Goal: Task Accomplishment & Management: Use online tool/utility

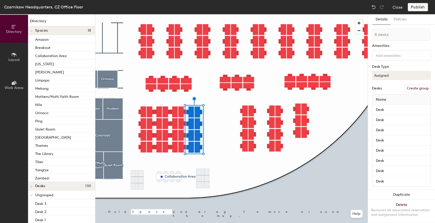
click at [188, 14] on div at bounding box center [231, 14] width 272 height 0
type input "1 desk"
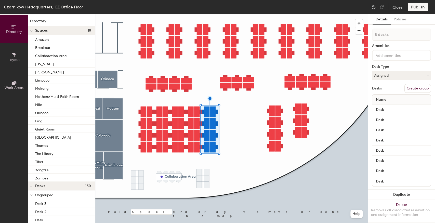
click at [226, 14] on div at bounding box center [231, 14] width 272 height 0
type input "1 desk"
click at [226, 14] on div at bounding box center [231, 14] width 272 height 0
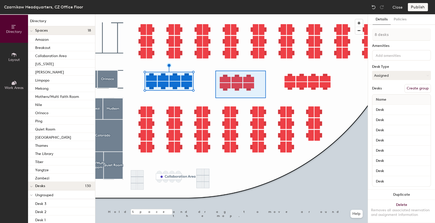
type input "6 desks"
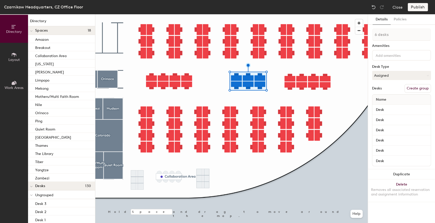
click at [248, 14] on div at bounding box center [231, 14] width 272 height 0
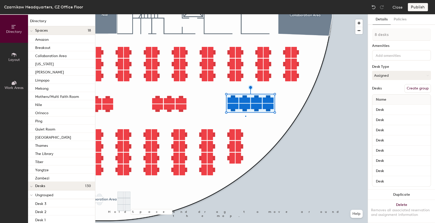
click at [245, 14] on div at bounding box center [231, 14] width 272 height 0
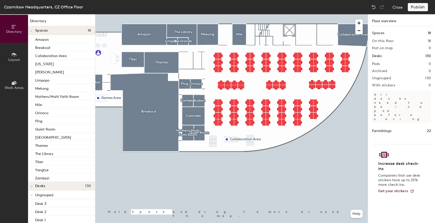
click at [214, 14] on div at bounding box center [231, 14] width 272 height 0
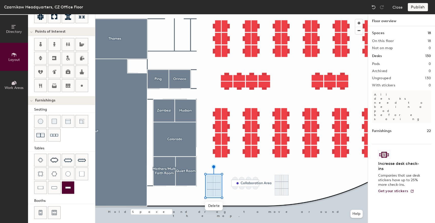
scroll to position [96, 0]
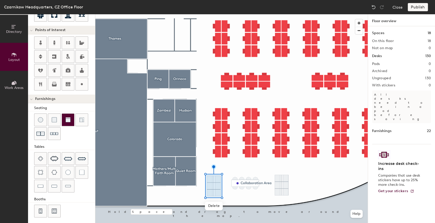
click at [69, 120] on img at bounding box center [67, 119] width 5 height 5
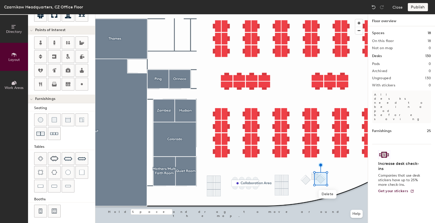
click at [314, 14] on div at bounding box center [231, 14] width 272 height 0
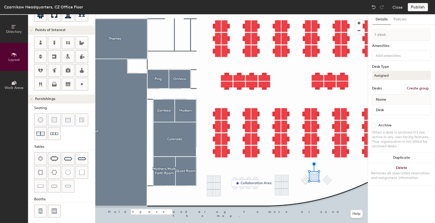
click at [339, 14] on div at bounding box center [231, 14] width 272 height 0
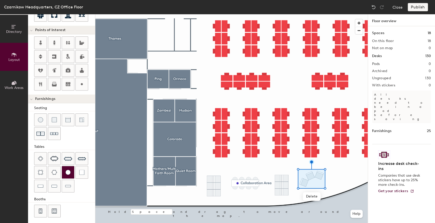
click at [65, 166] on div at bounding box center [68, 172] width 12 height 12
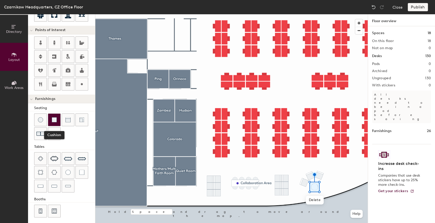
click at [50, 116] on div at bounding box center [54, 120] width 12 height 12
click at [71, 118] on div at bounding box center [68, 120] width 12 height 12
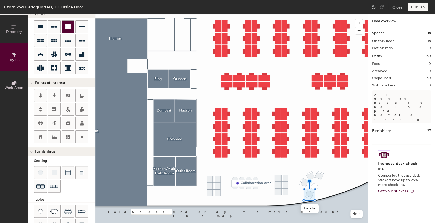
scroll to position [0, 0]
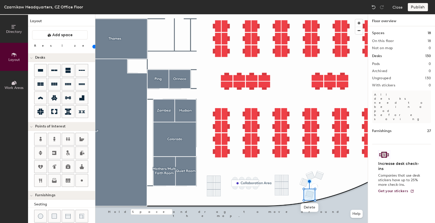
click at [93, 46] on input "range" at bounding box center [93, 47] width 0 height 4
click at [319, 14] on div at bounding box center [231, 14] width 272 height 0
click at [309, 14] on div at bounding box center [231, 14] width 272 height 0
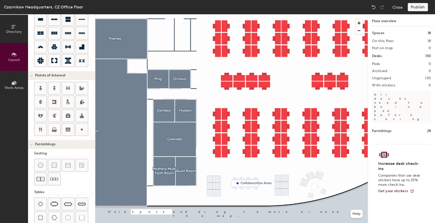
scroll to position [85, 0]
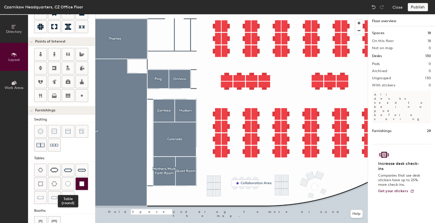
drag, startPoint x: 67, startPoint y: 178, endPoint x: 80, endPoint y: 175, distance: 12.5
click at [67, 178] on div at bounding box center [68, 184] width 12 height 12
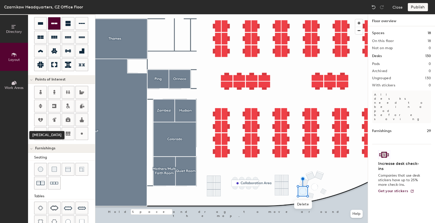
scroll to position [17, 0]
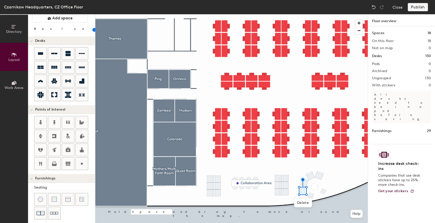
type input "20"
click at [93, 30] on input "range" at bounding box center [93, 30] width 0 height 4
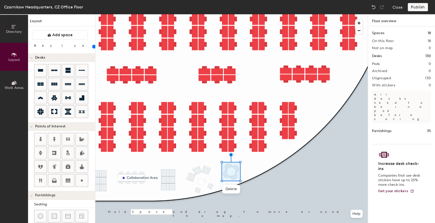
click at [212, 14] on div at bounding box center [231, 14] width 272 height 0
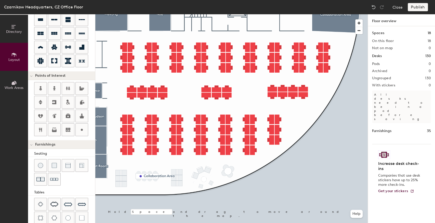
scroll to position [51, 0]
click at [69, 216] on img at bounding box center [67, 217] width 5 height 5
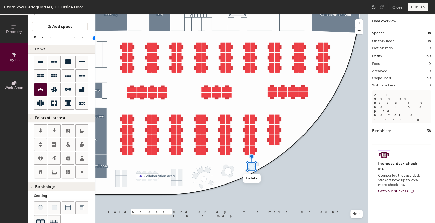
scroll to position [0, 0]
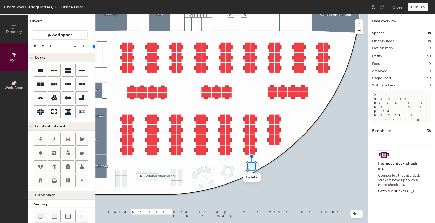
click at [93, 45] on input "range" at bounding box center [93, 47] width 0 height 4
click at [256, 14] on div at bounding box center [231, 14] width 272 height 0
drag, startPoint x: 257, startPoint y: 165, endPoint x: 252, endPoint y: 173, distance: 8.7
click at [252, 173] on span "Delete" at bounding box center [257, 176] width 18 height 9
click at [371, 6] on img at bounding box center [373, 7] width 5 height 5
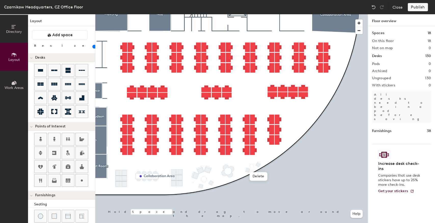
click at [252, 14] on div at bounding box center [231, 14] width 272 height 0
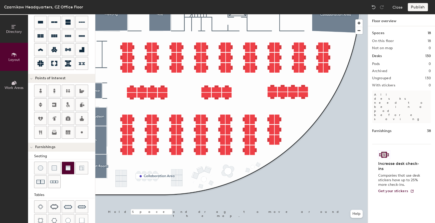
scroll to position [51, 0]
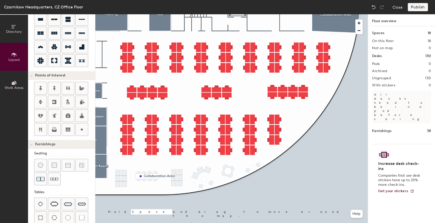
drag, startPoint x: 42, startPoint y: 215, endPoint x: 92, endPoint y: 199, distance: 51.9
click at [42, 215] on img at bounding box center [40, 217] width 5 height 5
click at [42, 212] on div at bounding box center [40, 218] width 12 height 12
type input "40"
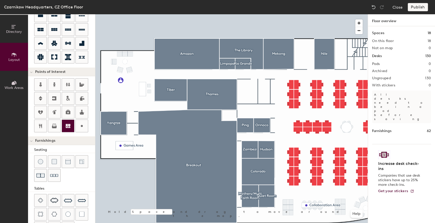
scroll to position [45, 0]
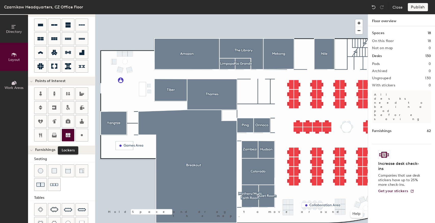
drag, startPoint x: 69, startPoint y: 136, endPoint x: 72, endPoint y: 135, distance: 3.0
click at [69, 136] on icon at bounding box center [68, 135] width 6 height 6
type input "20"
type input "IT Storage"
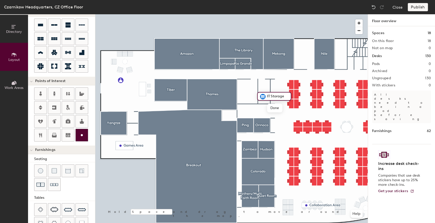
click at [81, 133] on icon at bounding box center [82, 135] width 6 height 6
type input "20"
type input "COMMS"
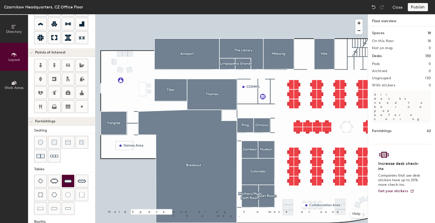
scroll to position [96, 0]
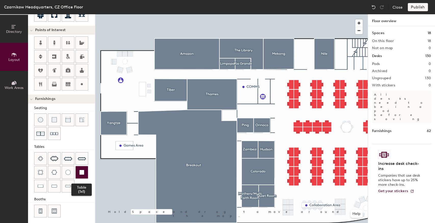
drag, startPoint x: 80, startPoint y: 172, endPoint x: 85, endPoint y: 170, distance: 5.7
click at [80, 172] on img at bounding box center [81, 172] width 5 height 5
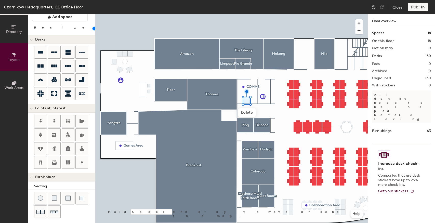
scroll to position [0, 0]
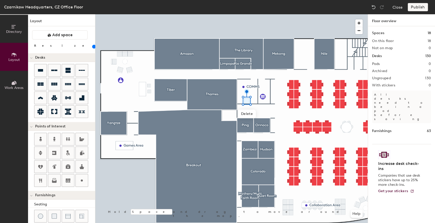
click at [93, 46] on input "range" at bounding box center [93, 47] width 0 height 4
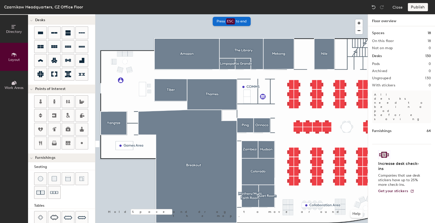
scroll to position [68, 0]
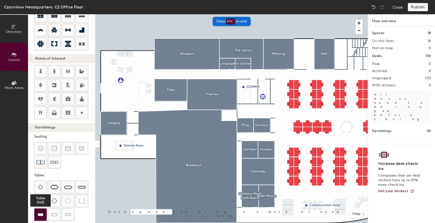
click at [44, 215] on div at bounding box center [40, 214] width 12 height 12
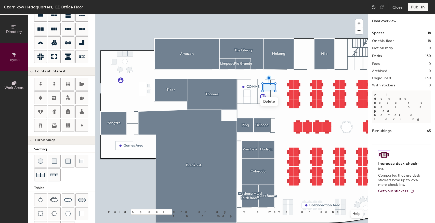
scroll to position [0, 0]
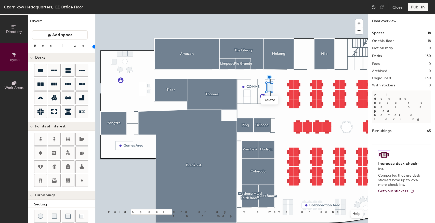
click at [93, 46] on input "range" at bounding box center [93, 47] width 0 height 4
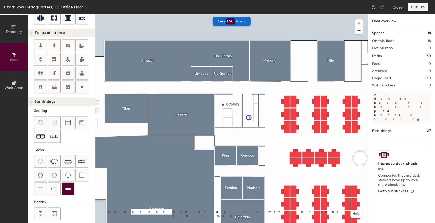
scroll to position [96, 0]
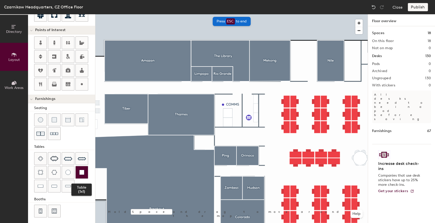
click at [85, 170] on div at bounding box center [82, 172] width 12 height 12
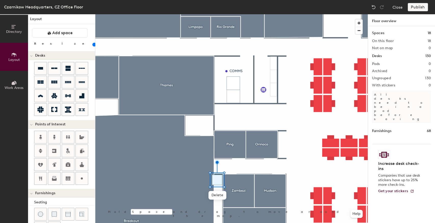
scroll to position [0, 0]
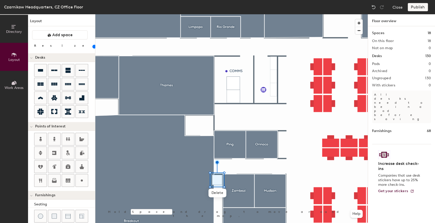
click at [93, 46] on input "range" at bounding box center [93, 47] width 0 height 4
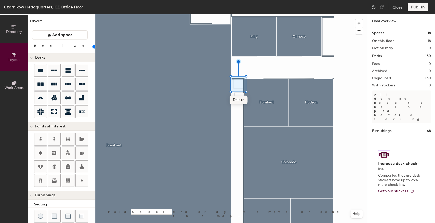
click at [240, 97] on span "Delete" at bounding box center [239, 100] width 18 height 9
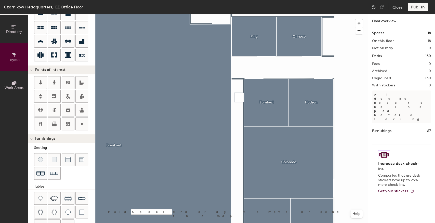
scroll to position [68, 0]
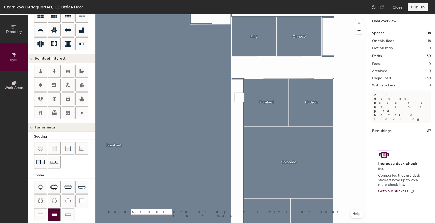
click at [56, 213] on img at bounding box center [54, 214] width 6 height 5
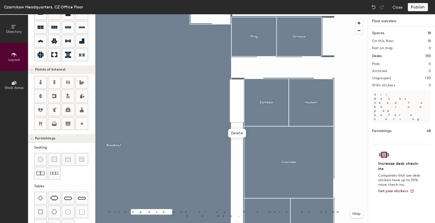
scroll to position [0, 0]
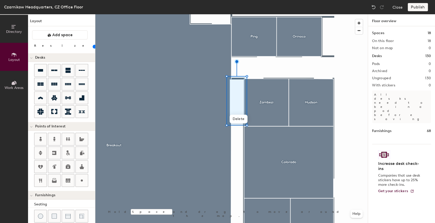
click at [93, 46] on input "range" at bounding box center [93, 47] width 0 height 4
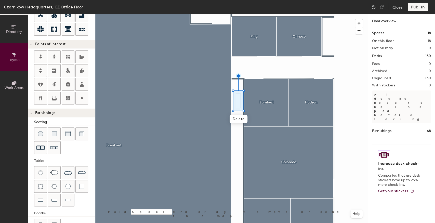
scroll to position [96, 0]
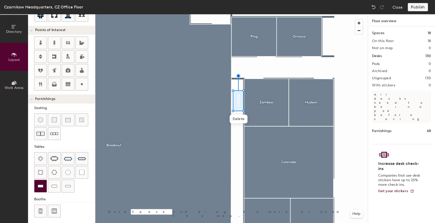
click at [42, 183] on img at bounding box center [41, 185] width 6 height 5
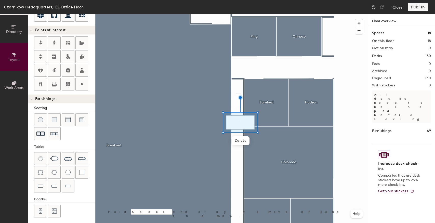
click at [235, 14] on div at bounding box center [231, 14] width 272 height 0
click at [237, 14] on div at bounding box center [231, 14] width 272 height 0
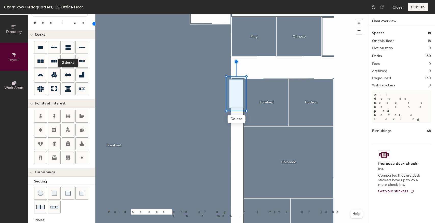
scroll to position [0, 0]
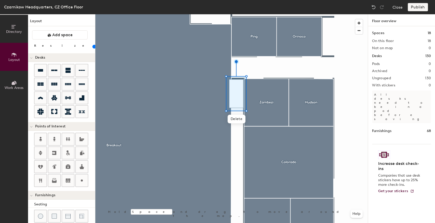
type input "40"
click at [93, 47] on input "range" at bounding box center [93, 47] width 0 height 4
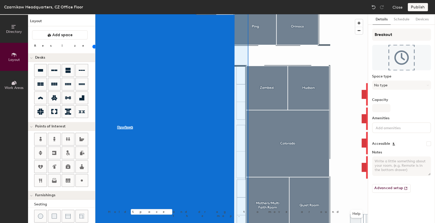
click at [337, 14] on div at bounding box center [231, 14] width 272 height 0
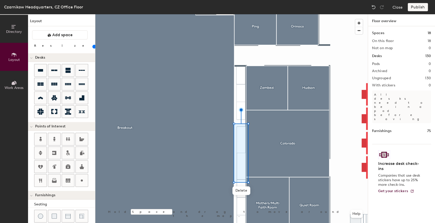
click at [356, 14] on div at bounding box center [231, 14] width 272 height 0
click at [373, 5] on img at bounding box center [373, 7] width 5 height 5
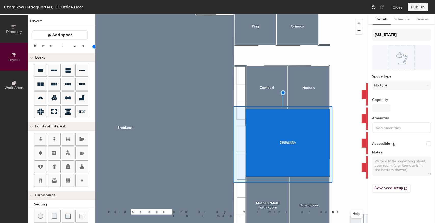
click at [374, 7] on img at bounding box center [373, 7] width 5 height 5
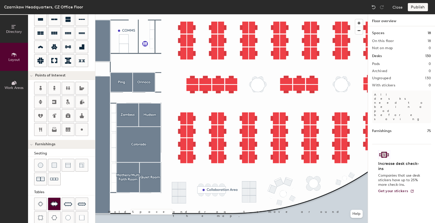
scroll to position [85, 0]
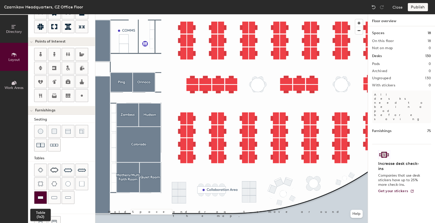
click at [41, 200] on div at bounding box center [40, 197] width 12 height 12
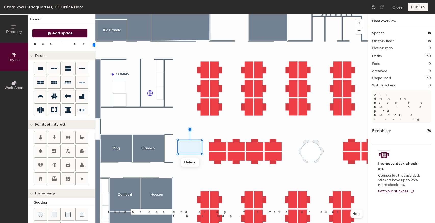
scroll to position [0, 0]
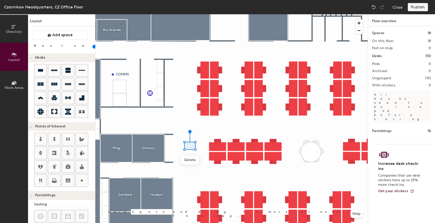
click at [93, 47] on input "range" at bounding box center [93, 47] width 0 height 4
drag, startPoint x: 48, startPoint y: 45, endPoint x: 85, endPoint y: 65, distance: 42.2
click at [93, 45] on input "range" at bounding box center [93, 47] width 0 height 4
click at [209, 161] on span "Delete" at bounding box center [207, 161] width 18 height 9
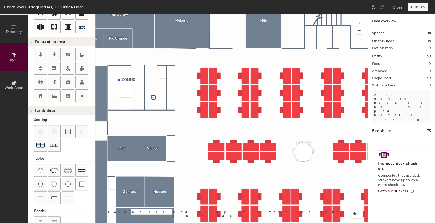
scroll to position [85, 0]
click at [53, 197] on img at bounding box center [54, 197] width 6 height 5
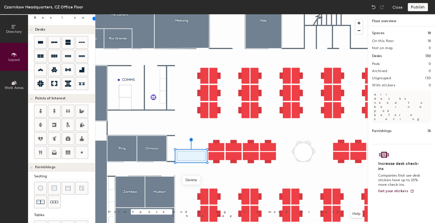
scroll to position [0, 0]
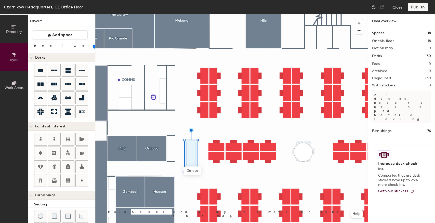
click at [93, 46] on input "range" at bounding box center [93, 47] width 0 height 4
click at [93, 47] on input "range" at bounding box center [93, 47] width 0 height 4
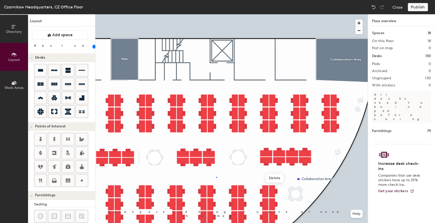
click at [216, 14] on div at bounding box center [231, 14] width 272 height 0
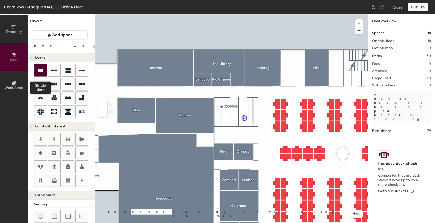
click at [41, 67] on icon at bounding box center [40, 70] width 6 height 6
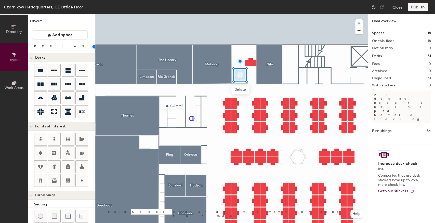
click at [93, 46] on input "range" at bounding box center [93, 47] width 0 height 4
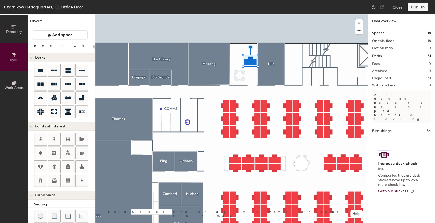
type input "20"
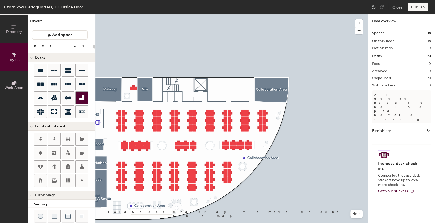
click at [85, 97] on div at bounding box center [82, 98] width 12 height 12
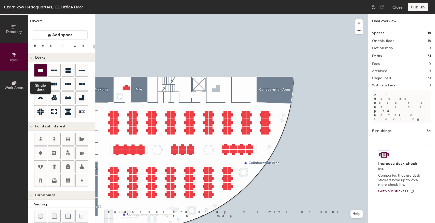
click at [43, 74] on div at bounding box center [40, 70] width 12 height 12
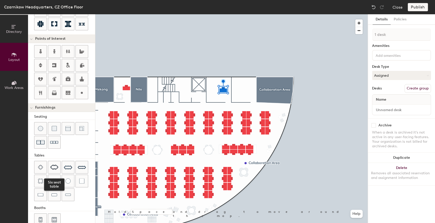
scroll to position [96, 0]
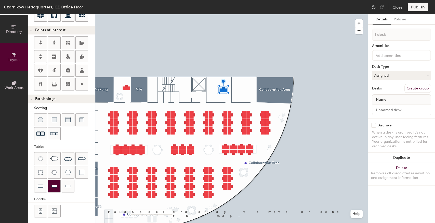
click at [58, 183] on div at bounding box center [54, 186] width 12 height 12
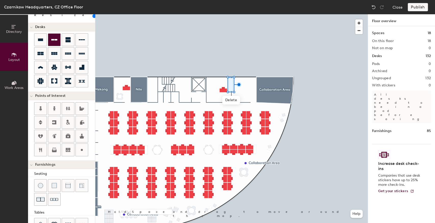
scroll to position [11, 0]
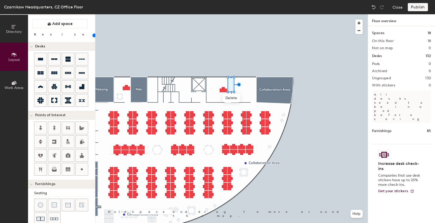
click at [93, 35] on input "range" at bounding box center [93, 35] width 0 height 4
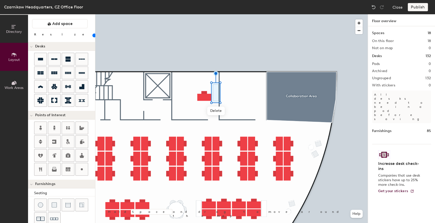
click at [203, 14] on div at bounding box center [231, 14] width 272 height 0
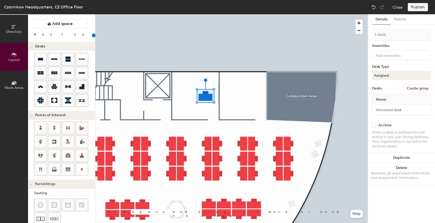
click at [227, 14] on div at bounding box center [231, 14] width 272 height 0
click at [239, 14] on div at bounding box center [231, 14] width 272 height 0
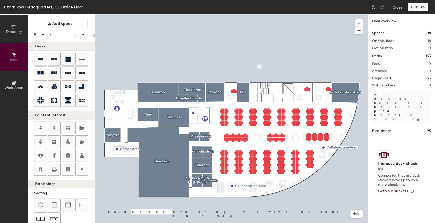
type input "140"
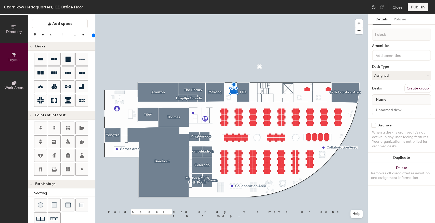
click at [409, 89] on button "Create group" at bounding box center [417, 88] width 27 height 9
click at [361, 35] on div "Directory Layout Work Areas Layout Add space Resize Desks Points of Interest Fu…" at bounding box center [217, 118] width 435 height 209
click at [352, 36] on div "Directory Layout Work Areas Layout Add space Resize Desks Points of Interest Fu…" at bounding box center [217, 118] width 435 height 209
type input "Office"
click at [411, 88] on button "Create group" at bounding box center [417, 88] width 27 height 9
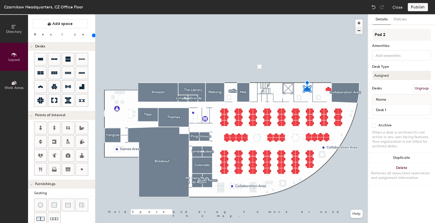
drag, startPoint x: 393, startPoint y: 33, endPoint x: 358, endPoint y: 31, distance: 35.8
click at [358, 31] on div "Directory Layout Work Areas Layout Add space Resize Desks Points of Interest Fu…" at bounding box center [217, 118] width 435 height 209
type input "Office"
click at [416, 87] on button "Create group" at bounding box center [417, 88] width 27 height 9
click at [357, 35] on div "Directory Layout Work Areas Layout Add space Resize Desks Points of Interest Fu…" at bounding box center [217, 118] width 435 height 209
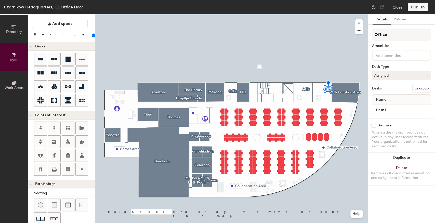
type input "Office"
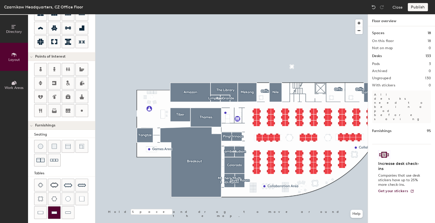
scroll to position [96, 0]
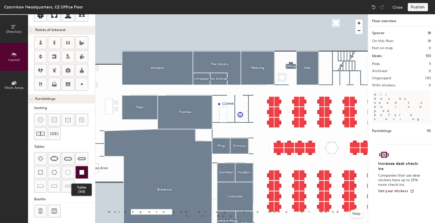
click at [81, 171] on img at bounding box center [81, 172] width 5 height 5
type input "40"
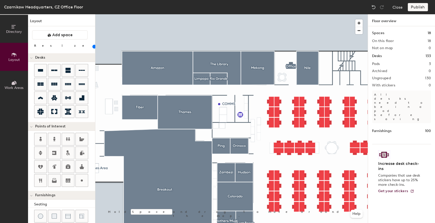
scroll to position [96, 0]
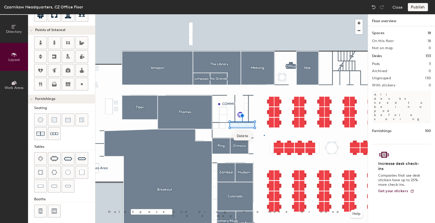
click at [264, 14] on div at bounding box center [231, 14] width 272 height 0
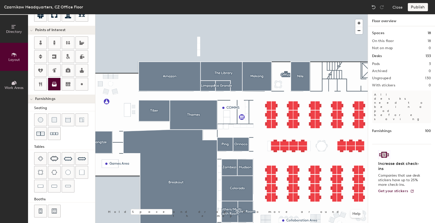
click at [56, 82] on icon at bounding box center [54, 83] width 3 height 3
type input "20"
type input "Print Area"
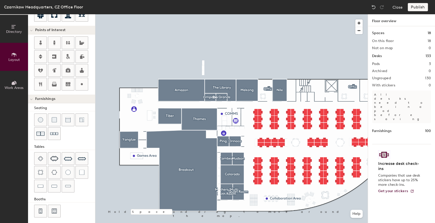
click at [157, 14] on div at bounding box center [231, 14] width 272 height 0
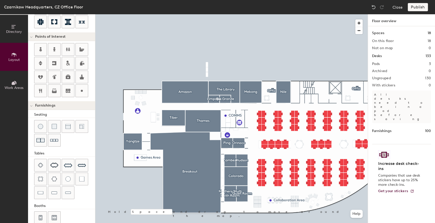
scroll to position [62, 0]
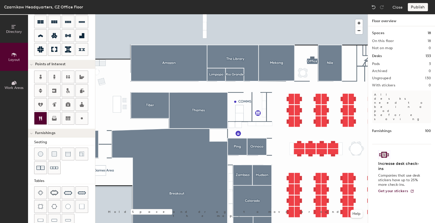
click at [42, 117] on icon at bounding box center [40, 118] width 6 height 6
type input "20"
type input "Pantry"
click at [156, 14] on div at bounding box center [231, 14] width 272 height 0
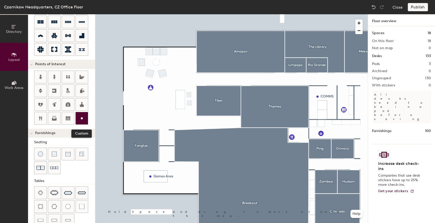
click at [82, 115] on icon at bounding box center [82, 118] width 6 height 6
type input "20"
type input "Coat Closet"
type input "20"
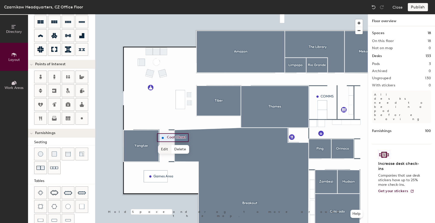
click at [163, 152] on span "Edit" at bounding box center [164, 149] width 13 height 9
drag, startPoint x: 191, startPoint y: 137, endPoint x: 188, endPoint y: 137, distance: 2.8
click at [189, 136] on div "Coat Closet" at bounding box center [175, 137] width 36 height 9
drag, startPoint x: 188, startPoint y: 137, endPoint x: 168, endPoint y: 136, distance: 19.9
click at [168, 136] on input "Coat Closet" at bounding box center [178, 137] width 25 height 7
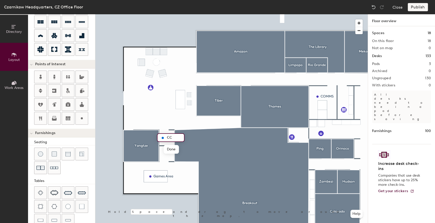
type input "CC"
click at [179, 14] on div at bounding box center [231, 14] width 272 height 0
click at [162, 14] on div at bounding box center [231, 14] width 272 height 0
click at [179, 149] on span "Delete" at bounding box center [180, 149] width 18 height 9
click at [67, 116] on icon at bounding box center [68, 118] width 5 height 4
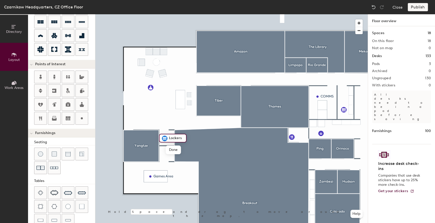
type input "20"
type input "CC"
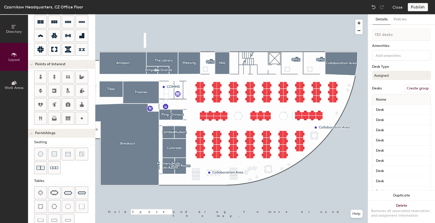
click at [414, 88] on button "Create group" at bounding box center [417, 88] width 27 height 9
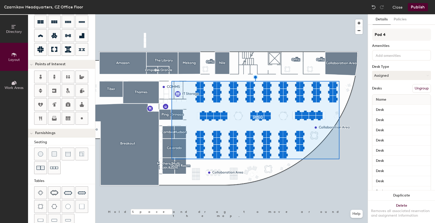
click at [364, 35] on div "Directory Layout Work Areas Layout Add space Resize Desks Points of Interest Fu…" at bounding box center [217, 118] width 435 height 209
type input "20"
type input "B"
type input "20"
type input "Boo"
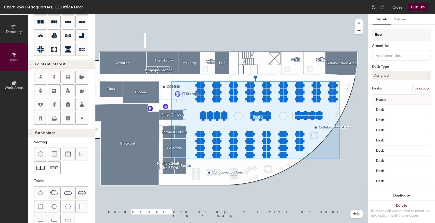
type input "20"
type input "Book"
type input "20"
type input "Bookable"
type input "20"
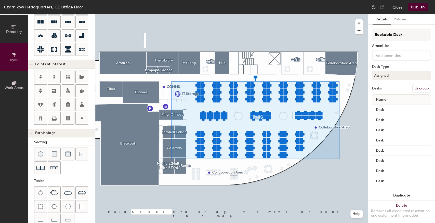
type input "Bookable Desks"
type input "20"
type input "Bookable Desks"
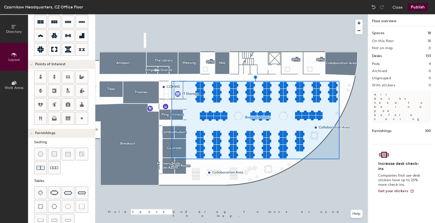
click at [422, 5] on button "Publish" at bounding box center [418, 7] width 20 height 8
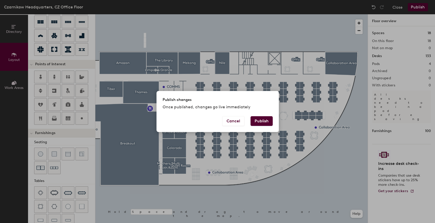
click at [256, 122] on button "Publish" at bounding box center [262, 121] width 22 height 10
type input "20"
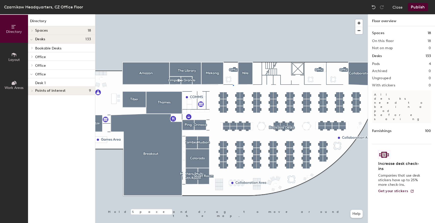
click at [233, 14] on div at bounding box center [231, 14] width 272 height 0
click at [235, 9] on button "Publish" at bounding box center [418, 7] width 20 height 8
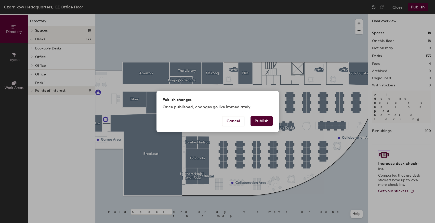
click at [235, 121] on button "Publish" at bounding box center [262, 121] width 22 height 10
